Goal: Check status: Check status

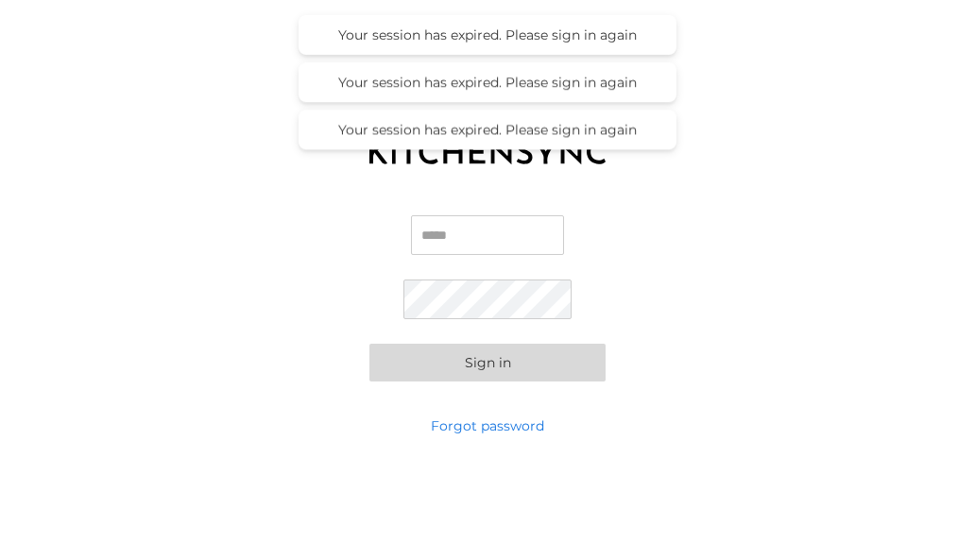
click at [440, 239] on input "Email" at bounding box center [487, 235] width 153 height 40
type input "**********"
click at [502, 370] on button "Sign in" at bounding box center [487, 363] width 236 height 38
